Goal: Connect with others: Connect with others

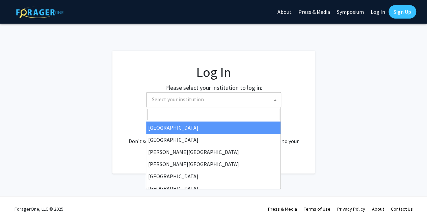
click at [168, 93] on span "Select your institution" at bounding box center [215, 99] width 132 height 14
select select "34"
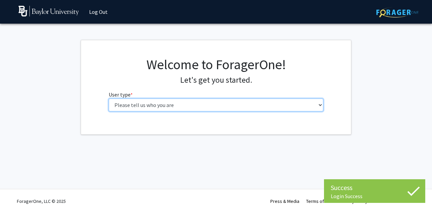
click at [236, 102] on select "Please tell us who you are Undergraduate Student Master's Student Doctoral Cand…" at bounding box center [216, 104] width 215 height 13
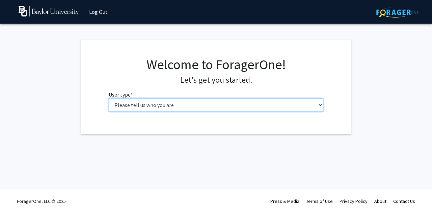
select select "1: undergrad"
click at [109, 98] on select "Please tell us who you are Undergraduate Student Master's Student Doctoral Cand…" at bounding box center [216, 104] width 215 height 13
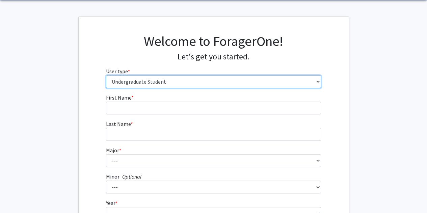
scroll to position [24, 0]
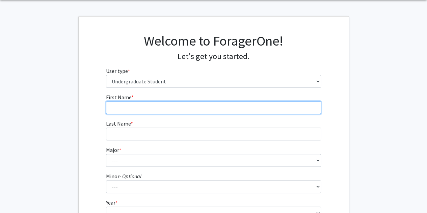
click at [229, 111] on input "First Name * required" at bounding box center [213, 107] width 215 height 13
type input "[PERSON_NAME]"
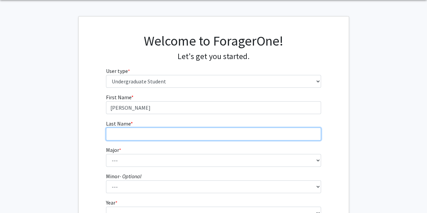
click at [221, 131] on input "Last Name * required" at bounding box center [213, 133] width 215 height 13
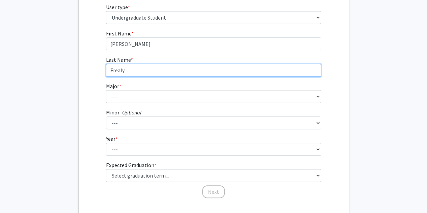
scroll to position [89, 0]
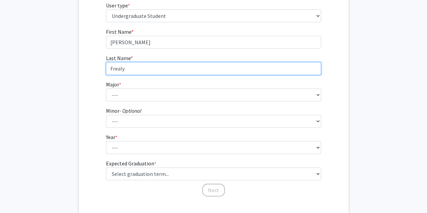
type input "Frealy"
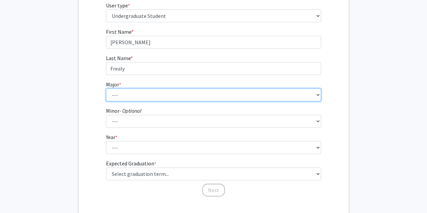
click at [192, 97] on select "--- Accounting American Studies Anthropology Apparel Design & Product Developme…" at bounding box center [213, 94] width 215 height 13
select select "30: 2695"
click at [106, 88] on select "--- Accounting American Studies Anthropology Apparel Design & Product Developme…" at bounding box center [213, 94] width 215 height 13
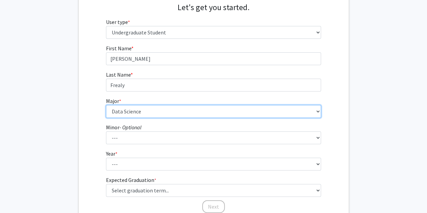
scroll to position [72, 0]
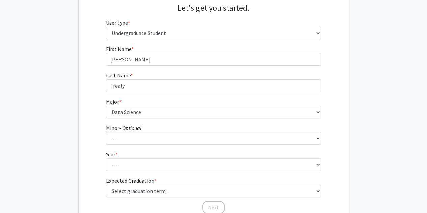
click at [88, 103] on div "First Name * required [PERSON_NAME] Last Name * required [PERSON_NAME] Major * …" at bounding box center [214, 129] width 270 height 169
click at [157, 105] on fg-select "Major * required --- Accounting American Studies Anthropology Apparel Design & …" at bounding box center [213, 107] width 215 height 21
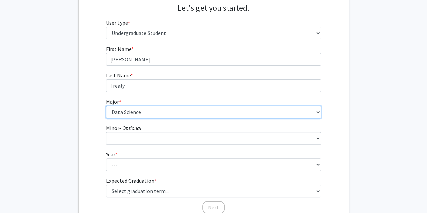
click at [156, 112] on select "--- Accounting American Studies Anthropology Apparel Design & Product Developme…" at bounding box center [213, 112] width 215 height 13
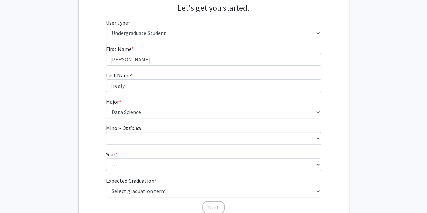
click at [89, 60] on div "First Name * required [PERSON_NAME] Last Name * required [PERSON_NAME] Major * …" at bounding box center [214, 129] width 270 height 169
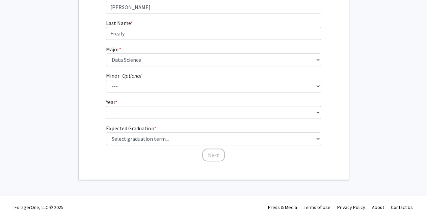
scroll to position [124, 0]
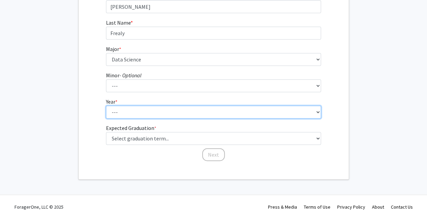
click at [177, 111] on select "--- First-year Sophomore Junior Senior Postbaccalaureate Certificate" at bounding box center [213, 112] width 215 height 13
select select "3: junior"
click at [106, 106] on select "--- First-year Sophomore Junior Senior Postbaccalaureate Certificate" at bounding box center [213, 112] width 215 height 13
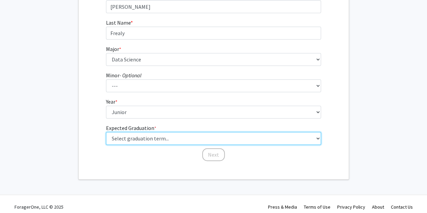
click at [164, 133] on select "Select graduation term... Spring 2025 Summer 2025 Fall 2025 Winter 2025 Spring …" at bounding box center [213, 138] width 215 height 13
select select "9: spring_2027"
click at [106, 132] on select "Select graduation term... Spring 2025 Summer 2025 Fall 2025 Winter 2025 Spring …" at bounding box center [213, 138] width 215 height 13
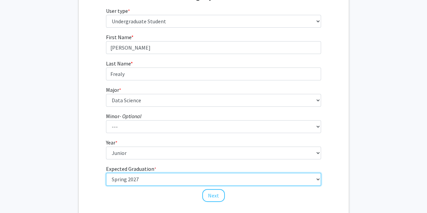
scroll to position [130, 0]
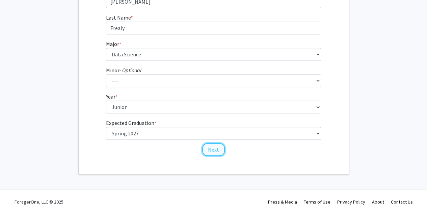
click at [212, 151] on button "Next" at bounding box center [213, 149] width 23 height 13
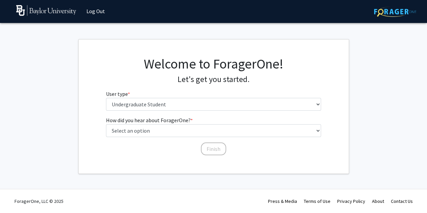
scroll to position [0, 0]
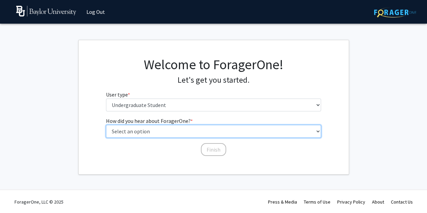
click at [214, 131] on select "Select an option Peer/student recommendation Faculty/staff recommendation Unive…" at bounding box center [213, 131] width 215 height 13
select select "2: faculty_recommendation"
click at [106, 125] on select "Select an option Peer/student recommendation Faculty/staff recommendation Unive…" at bounding box center [213, 131] width 215 height 13
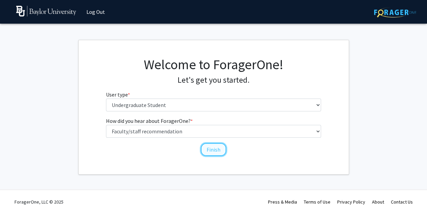
click at [217, 148] on button "Finish" at bounding box center [213, 149] width 25 height 13
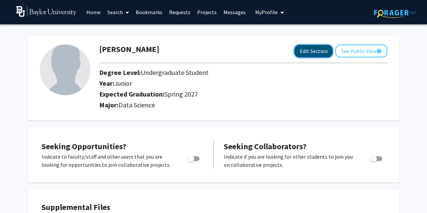
click at [312, 50] on button "Edit Section" at bounding box center [313, 51] width 38 height 12
select select "junior"
select select "37: spring_2027"
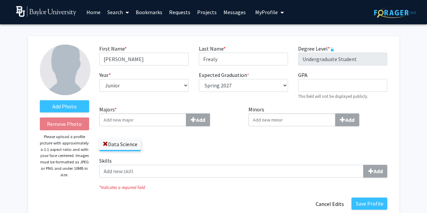
click at [150, 117] on input "Majors * Add" at bounding box center [142, 119] width 87 height 13
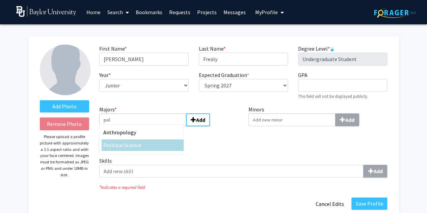
type input "pol"
click at [144, 144] on div "Pol itical Science" at bounding box center [142, 145] width 79 height 8
click at [144, 126] on input "pol" at bounding box center [142, 119] width 87 height 13
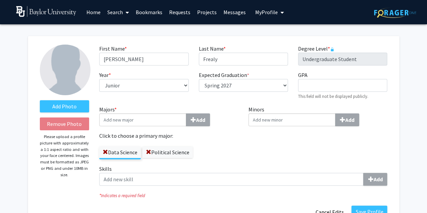
click at [115, 152] on label "Data Science" at bounding box center [119, 151] width 41 height 11
click at [0, 0] on input "Data Science" at bounding box center [0, 0] width 0 height 0
click at [179, 154] on label "Political Science" at bounding box center [167, 151] width 50 height 11
click at [0, 0] on input "Political Science" at bounding box center [0, 0] width 0 height 0
click at [120, 157] on label "Data Science" at bounding box center [119, 151] width 41 height 11
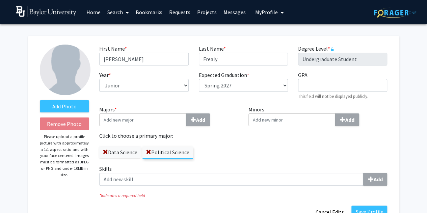
click at [0, 0] on input "Data Science" at bounding box center [0, 0] width 0 height 0
click at [278, 118] on input "Minors Add" at bounding box center [291, 119] width 87 height 13
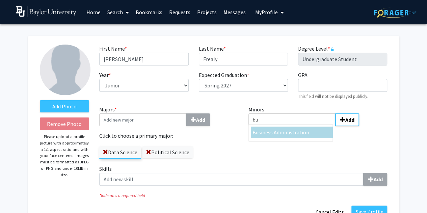
type input "bu"
click at [277, 129] on span "siness Administration" at bounding box center [283, 132] width 51 height 7
click at [277, 126] on input "bu" at bounding box center [291, 119] width 87 height 13
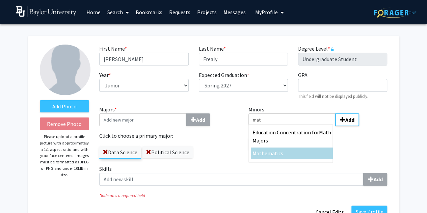
type input "mat"
click at [274, 156] on span "mat" at bounding box center [272, 153] width 10 height 7
click at [274, 126] on input "mat" at bounding box center [291, 119] width 87 height 13
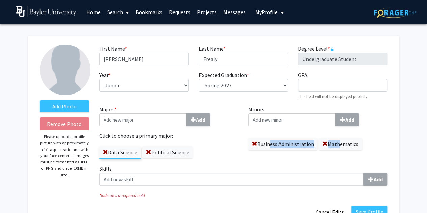
drag, startPoint x: 335, startPoint y: 144, endPoint x: 269, endPoint y: 148, distance: 65.9
click at [269, 148] on div "Business Administration Mathematics" at bounding box center [317, 141] width 139 height 18
click at [265, 158] on div "Minors Add Business Administration Mathematics" at bounding box center [317, 134] width 149 height 59
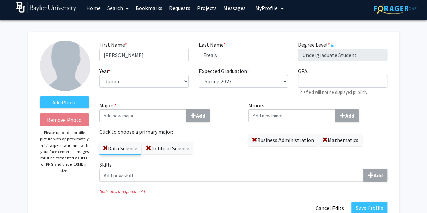
scroll to position [4, 0]
click at [316, 81] on input "GPA required" at bounding box center [342, 81] width 89 height 13
type input "3.95"
click at [379, 107] on label "Minors Add" at bounding box center [317, 111] width 139 height 21
click at [335, 109] on input "Minors Add" at bounding box center [291, 115] width 87 height 13
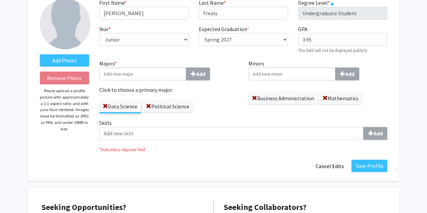
scroll to position [47, 0]
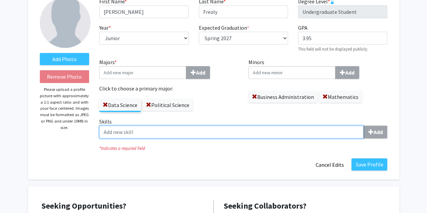
click at [183, 126] on input "Skills Add" at bounding box center [231, 131] width 264 height 13
type input "p"
type input "Python"
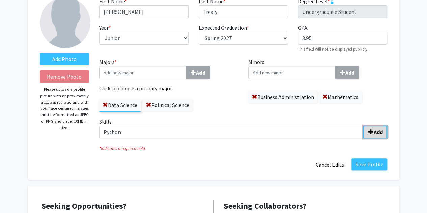
click at [370, 131] on span "submit" at bounding box center [370, 131] width 5 height 5
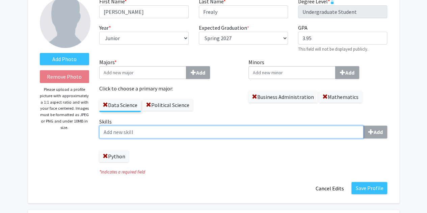
click at [222, 135] on input "Skills Add" at bounding box center [231, 131] width 264 height 13
type input "R"
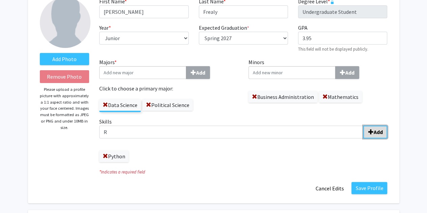
click at [374, 128] on button "Add" at bounding box center [375, 131] width 24 height 13
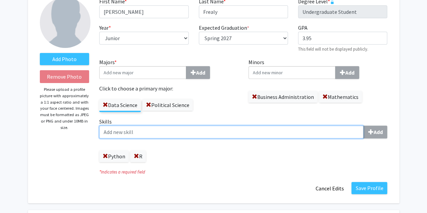
click at [257, 130] on input "Skills Add" at bounding box center [231, 131] width 264 height 13
type input "SQL"
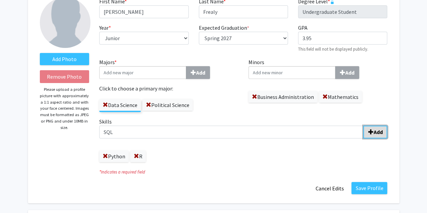
click at [376, 135] on b "Add" at bounding box center [377, 131] width 9 height 7
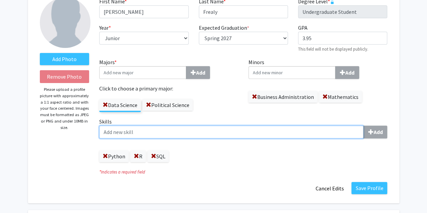
click at [266, 131] on input "Skills Add" at bounding box center [231, 131] width 264 height 13
type input "Data Analysis"
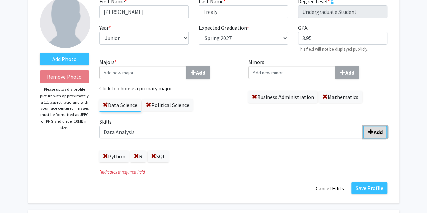
click at [366, 134] on button "Add" at bounding box center [375, 131] width 24 height 13
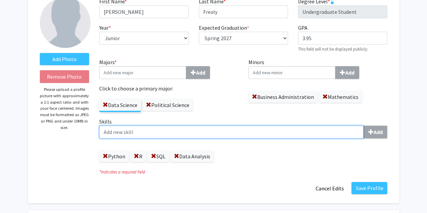
click at [286, 133] on input "Skills Add" at bounding box center [231, 131] width 264 height 13
type input "Project Management"
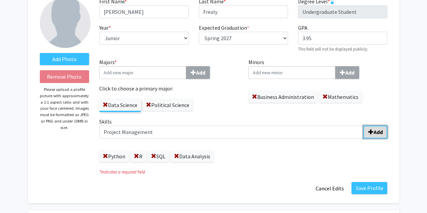
click at [375, 131] on b "Add" at bounding box center [377, 131] width 9 height 7
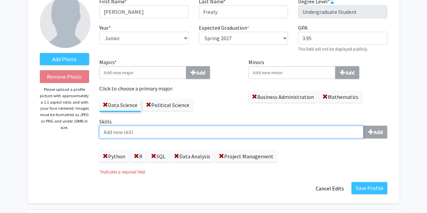
click at [292, 134] on input "Skills Add" at bounding box center [231, 131] width 264 height 13
type input "Collaboration"
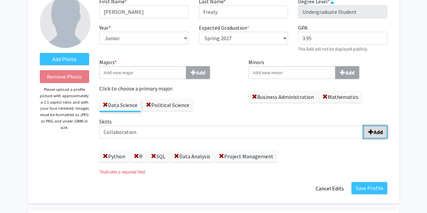
click at [368, 133] on span "submit" at bounding box center [370, 131] width 5 height 5
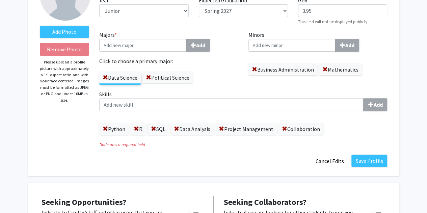
scroll to position [75, 0]
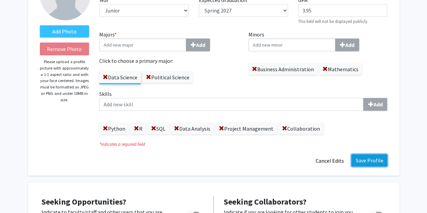
click at [371, 163] on button "Save Profile" at bounding box center [369, 160] width 36 height 12
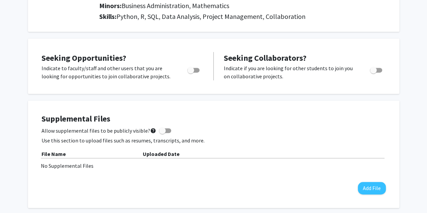
scroll to position [0, 0]
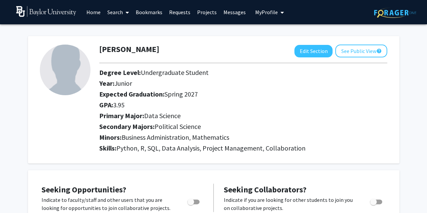
click at [121, 13] on link "Search" at bounding box center [118, 12] width 28 height 24
click at [127, 32] on span "Faculty/Staff" at bounding box center [129, 30] width 50 height 13
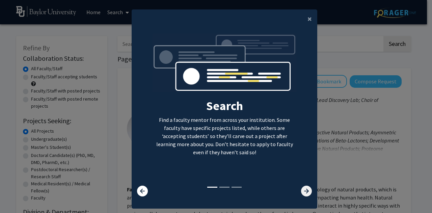
click at [301, 195] on icon at bounding box center [306, 190] width 11 height 11
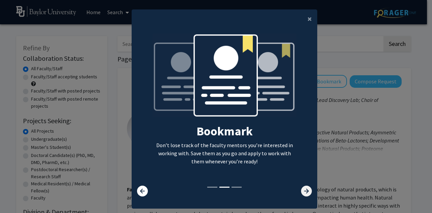
click at [301, 195] on icon at bounding box center [306, 190] width 11 height 11
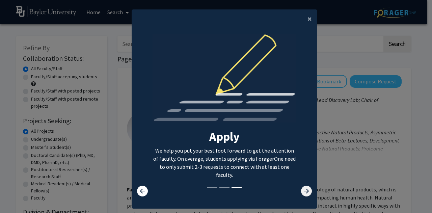
click at [302, 191] on icon at bounding box center [306, 190] width 11 height 11
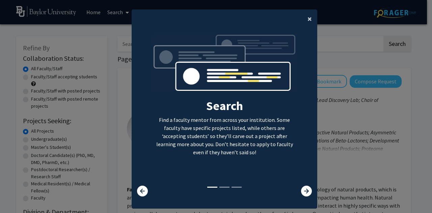
click at [309, 19] on span "×" at bounding box center [309, 18] width 4 height 10
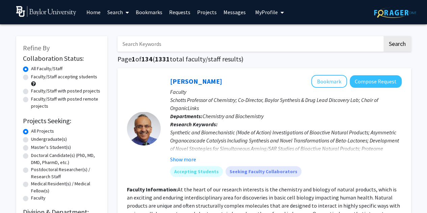
click at [162, 45] on input "Search Keywords" at bounding box center [249, 44] width 265 height 16
type input "Alley"
click at [383, 36] on button "Search" at bounding box center [397, 44] width 28 height 16
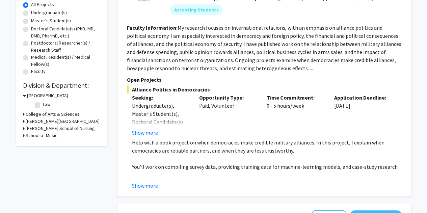
scroll to position [126, 0]
click at [151, 131] on button "Show more" at bounding box center [145, 133] width 26 height 8
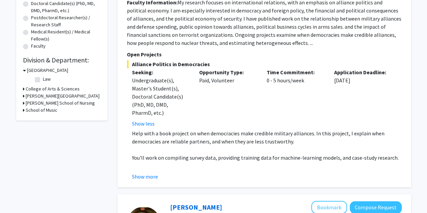
scroll to position [150, 0]
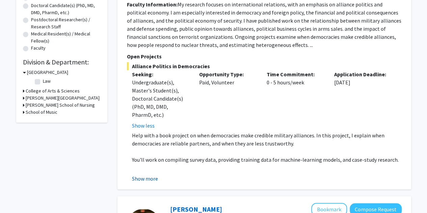
click at [152, 177] on button "Show more" at bounding box center [145, 178] width 26 height 8
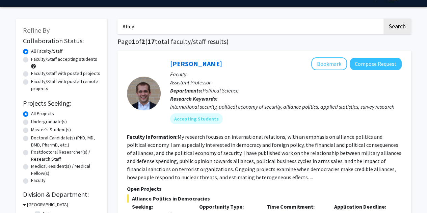
scroll to position [17, 0]
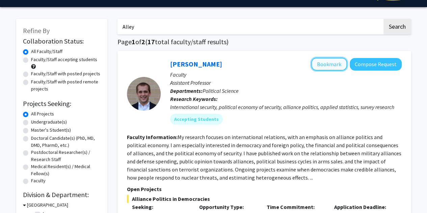
click at [326, 67] on button "Bookmark" at bounding box center [329, 64] width 36 height 13
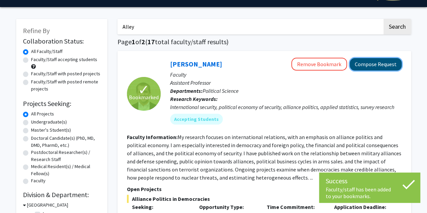
click at [367, 66] on button "Compose Request" at bounding box center [375, 64] width 52 height 12
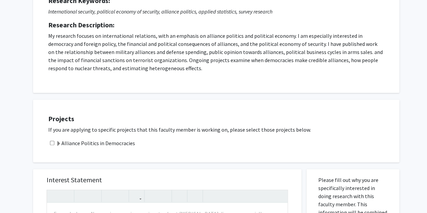
scroll to position [99, 0]
click at [58, 142] on span at bounding box center [58, 143] width 5 height 5
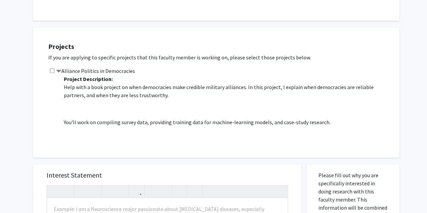
scroll to position [174, 0]
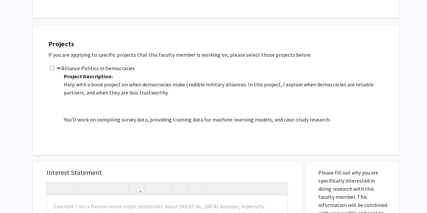
click at [56, 67] on span at bounding box center [58, 68] width 5 height 5
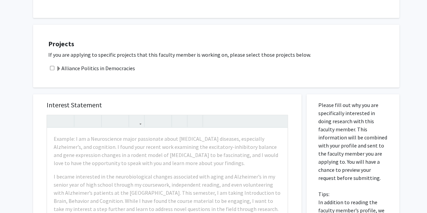
click at [50, 67] on input "checkbox" at bounding box center [52, 68] width 4 height 4
checkbox input "true"
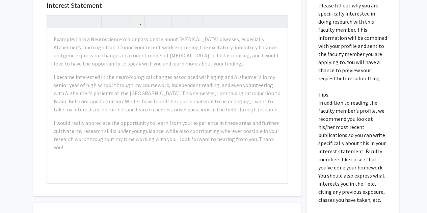
scroll to position [269, 0]
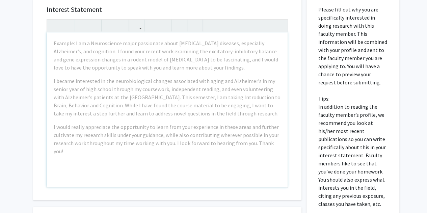
click at [27, 65] on div "All Requests Request for [PERSON_NAME] Request for [PERSON_NAME] Departments: P…" at bounding box center [213, 33] width 427 height 557
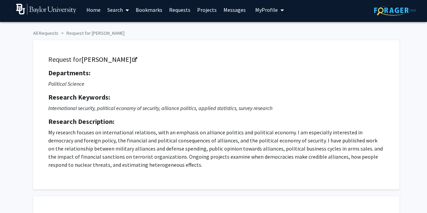
scroll to position [0, 0]
